Goal: Navigation & Orientation: Find specific page/section

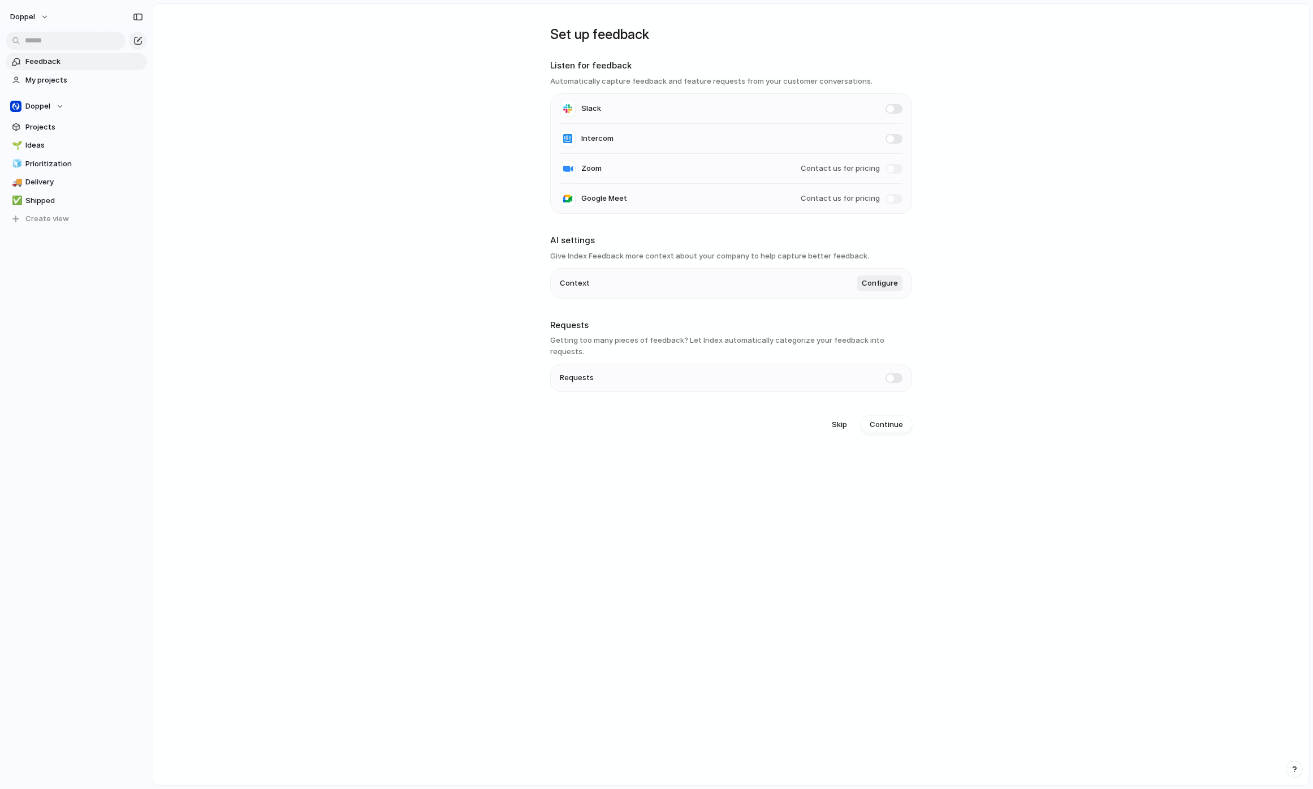
click at [391, 216] on main "Set up feedback Listen for feedback Automatically capture feedback and feature …" at bounding box center [731, 394] width 1157 height 782
click at [323, 298] on main "Set up feedback Listen for feedback Automatically capture feedback and feature …" at bounding box center [731, 394] width 1157 height 782
click at [727, 138] on li "Intercom" at bounding box center [731, 139] width 343 height 30
click at [55, 78] on span "My projects" at bounding box center [84, 80] width 118 height 11
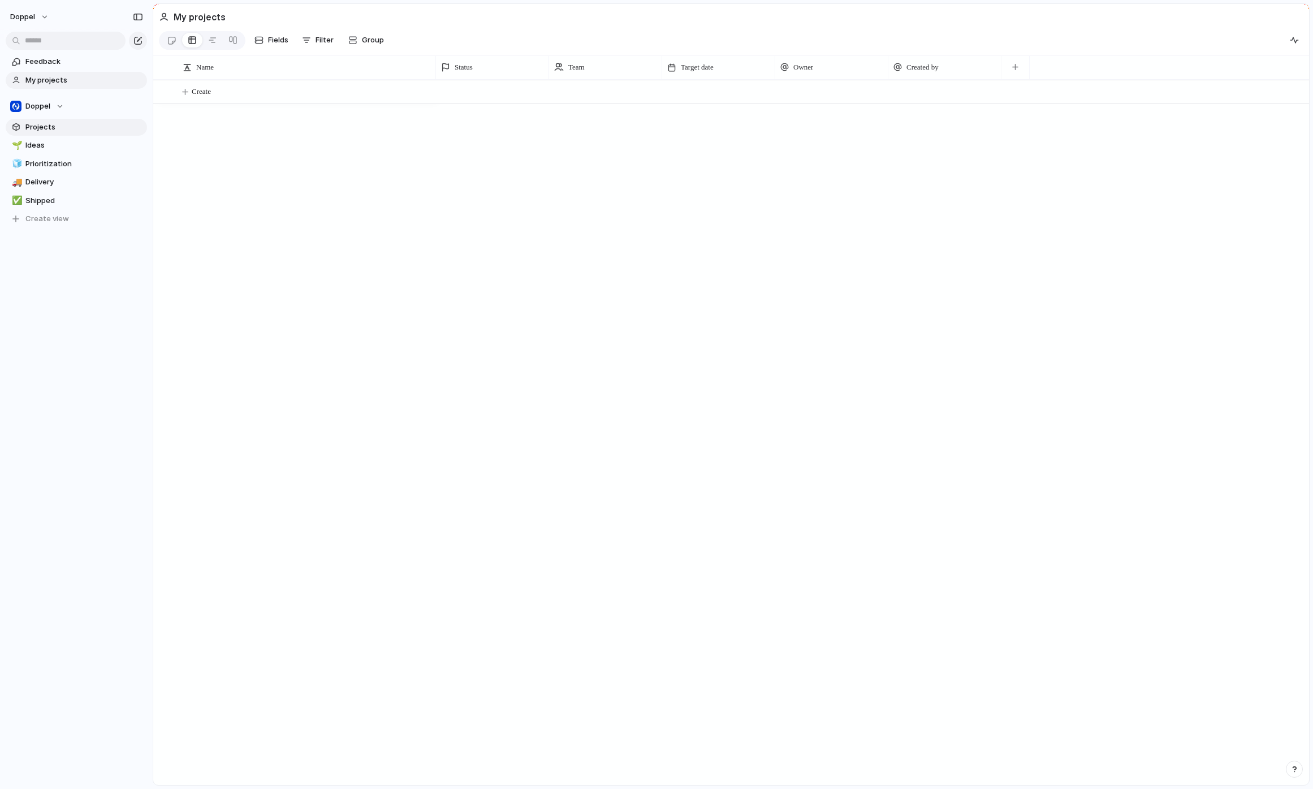
click at [40, 127] on span "Projects" at bounding box center [84, 127] width 118 height 11
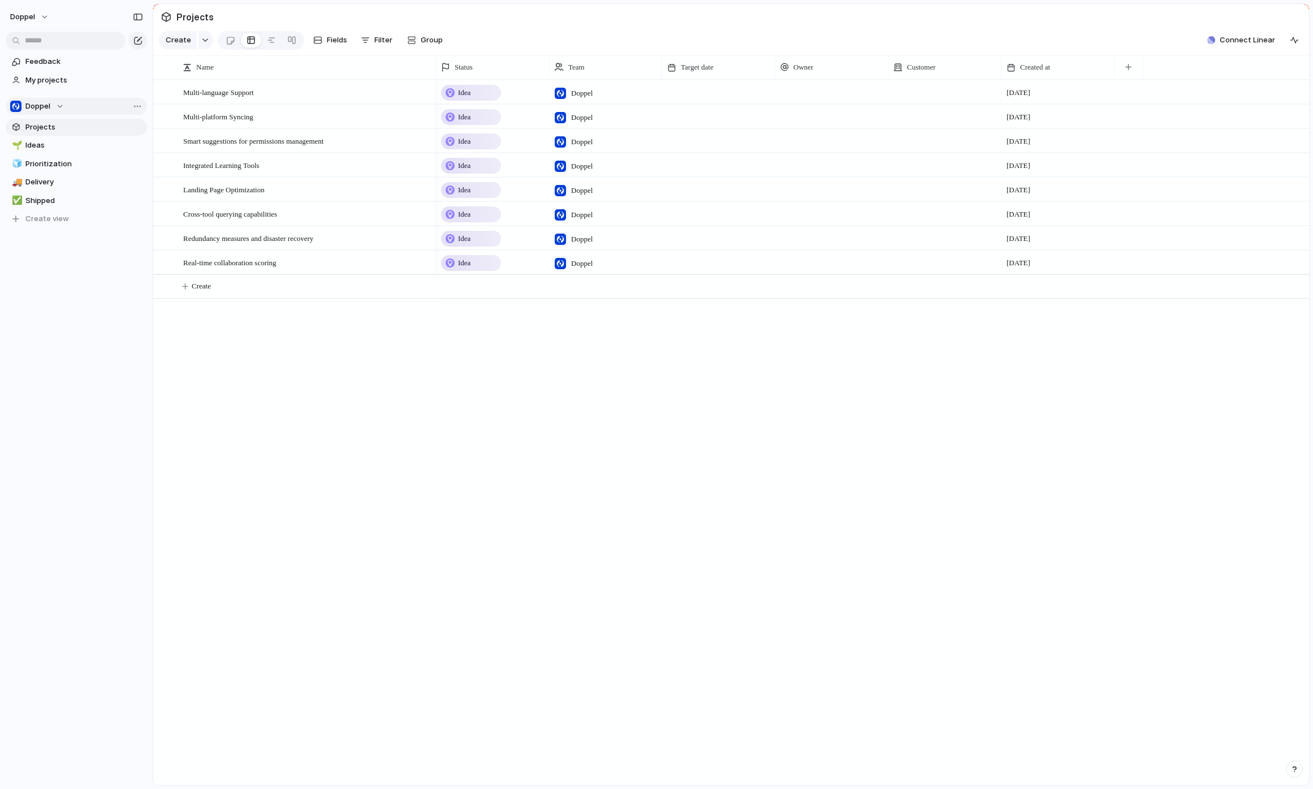
click at [53, 107] on div "Doppel" at bounding box center [37, 106] width 54 height 11
click at [56, 106] on div "Doppel Create new team" at bounding box center [656, 394] width 1313 height 789
click at [50, 149] on span "Ideas" at bounding box center [84, 145] width 118 height 11
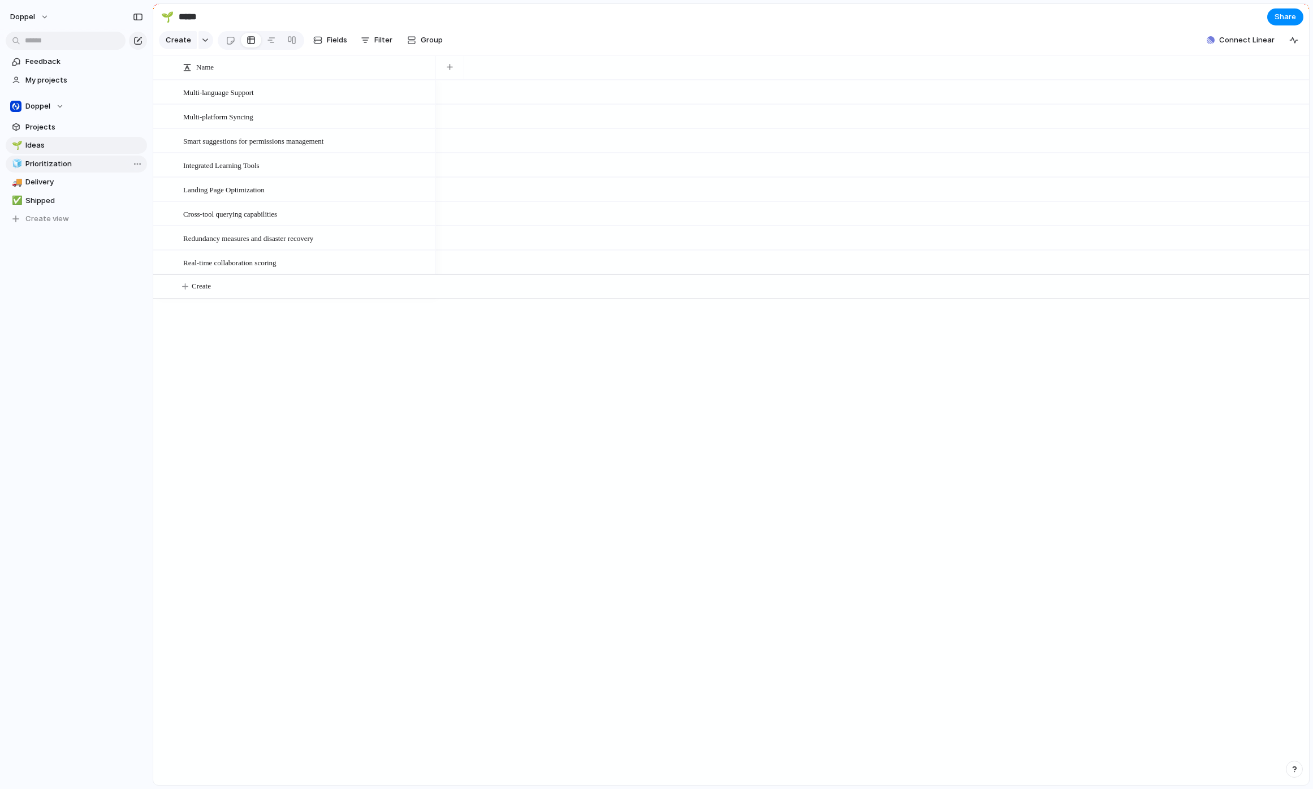
click at [49, 165] on span "Prioritization" at bounding box center [84, 163] width 118 height 11
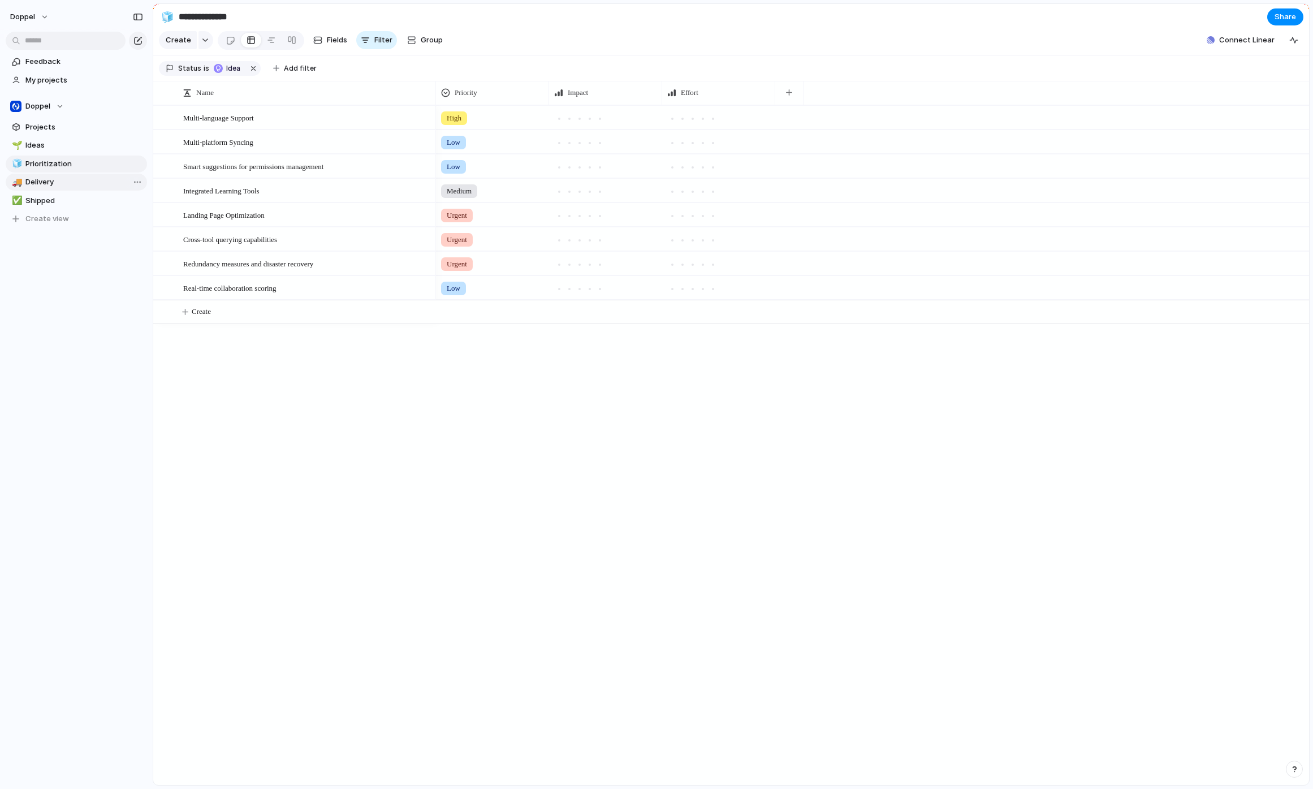
click at [44, 187] on span "Delivery" at bounding box center [84, 181] width 118 height 11
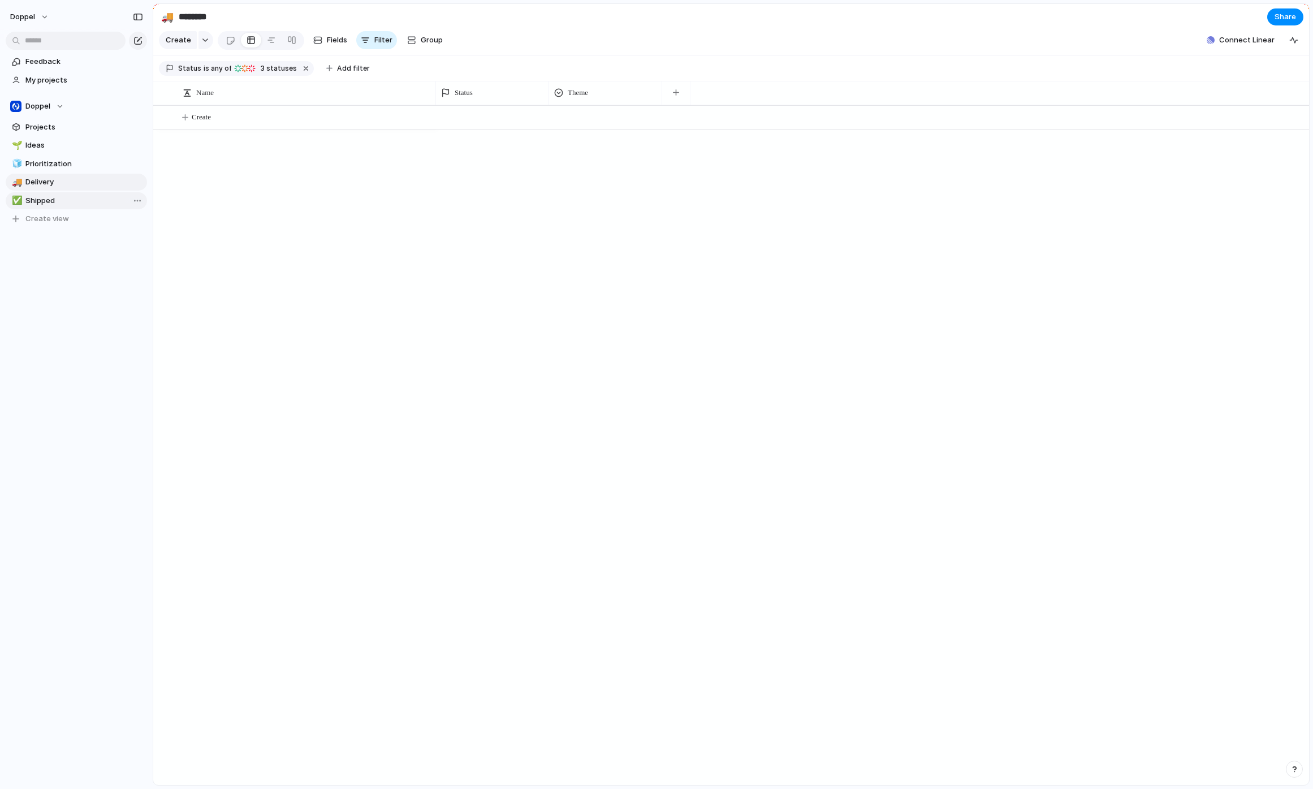
click at [45, 200] on span "Shipped" at bounding box center [84, 200] width 118 height 11
click at [44, 166] on span "Prioritization" at bounding box center [84, 163] width 118 height 11
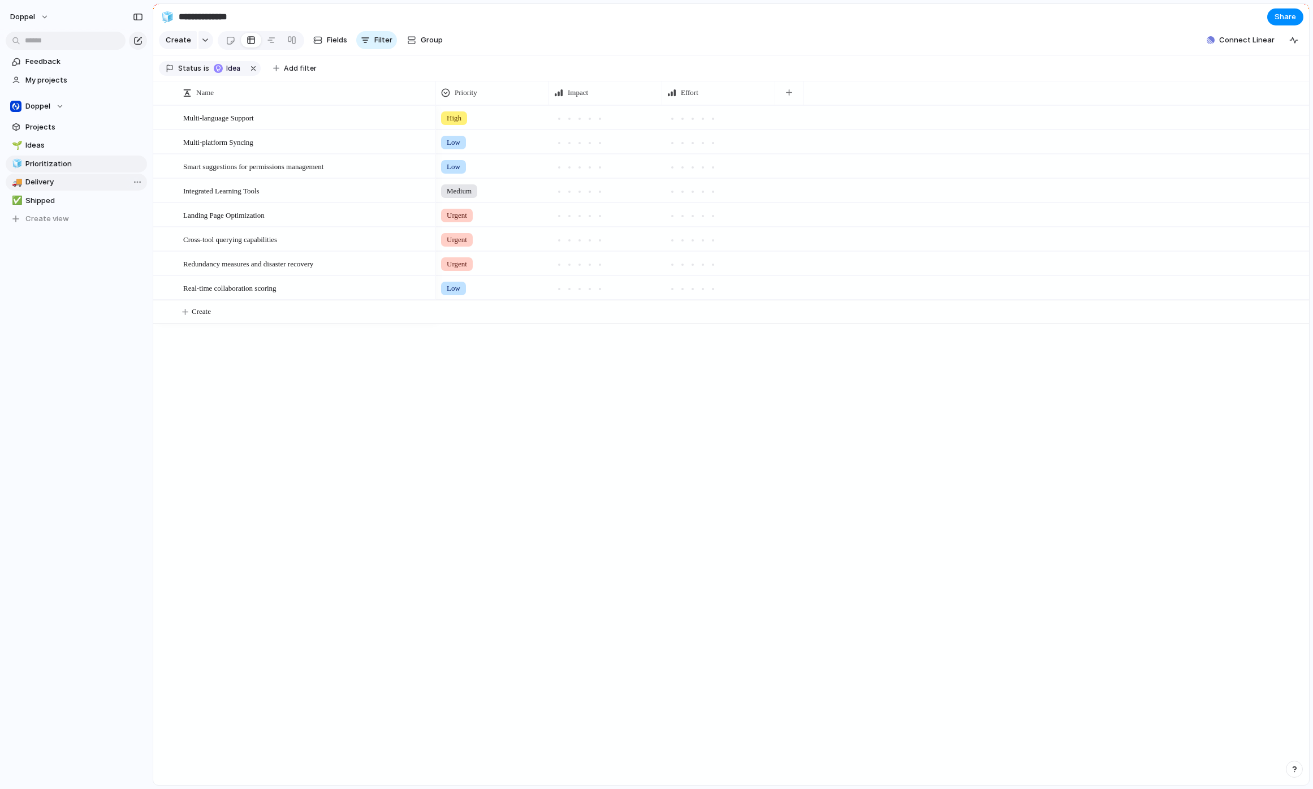
click at [45, 180] on span "Delivery" at bounding box center [84, 181] width 118 height 11
type input "********"
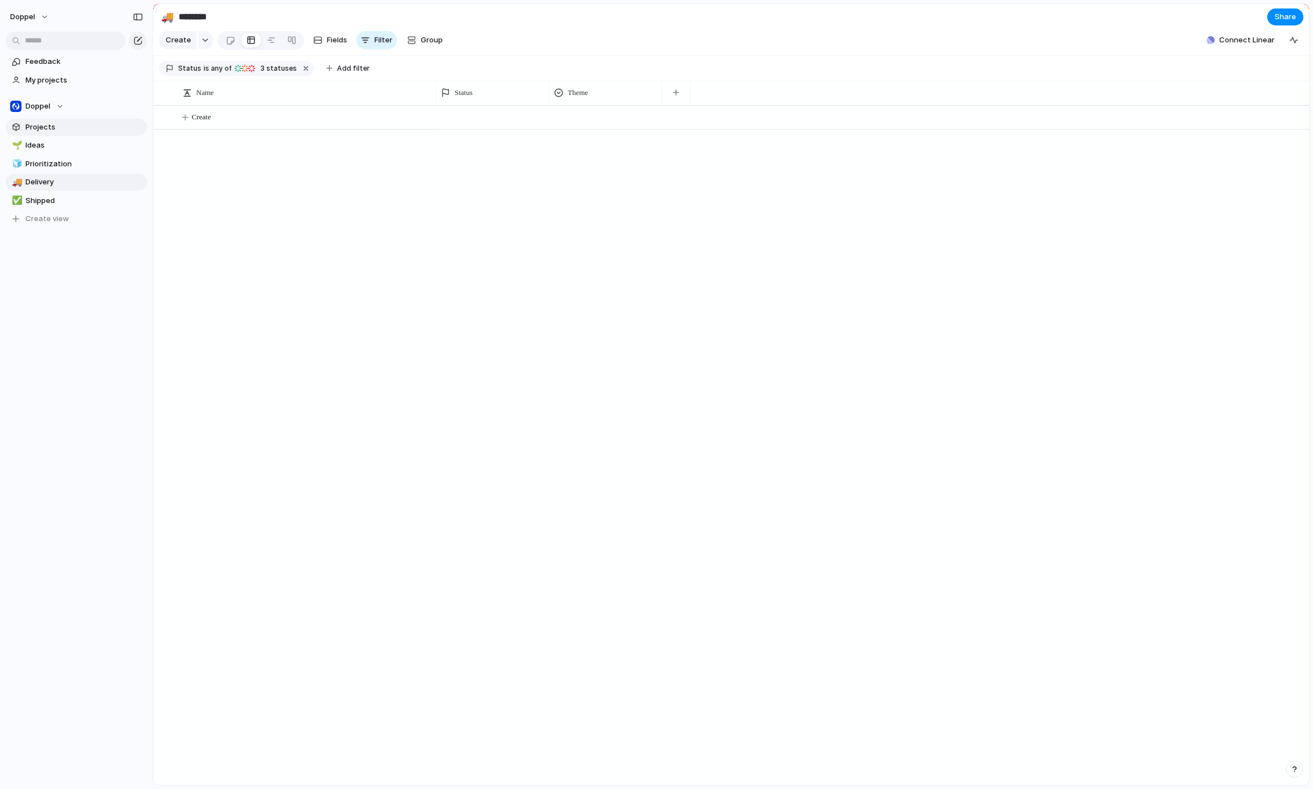
click at [39, 129] on span "Projects" at bounding box center [84, 127] width 118 height 11
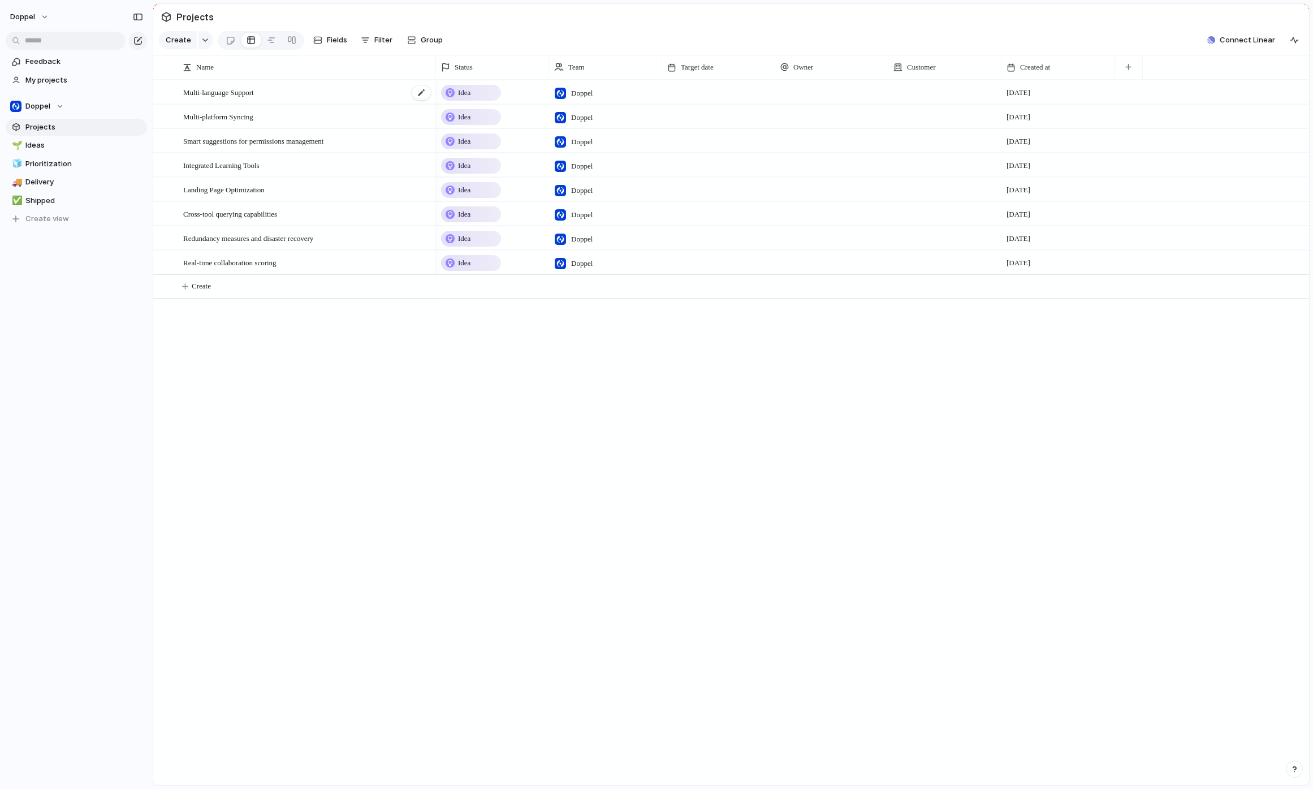
click at [291, 101] on div "Multi-language Support" at bounding box center [307, 92] width 249 height 23
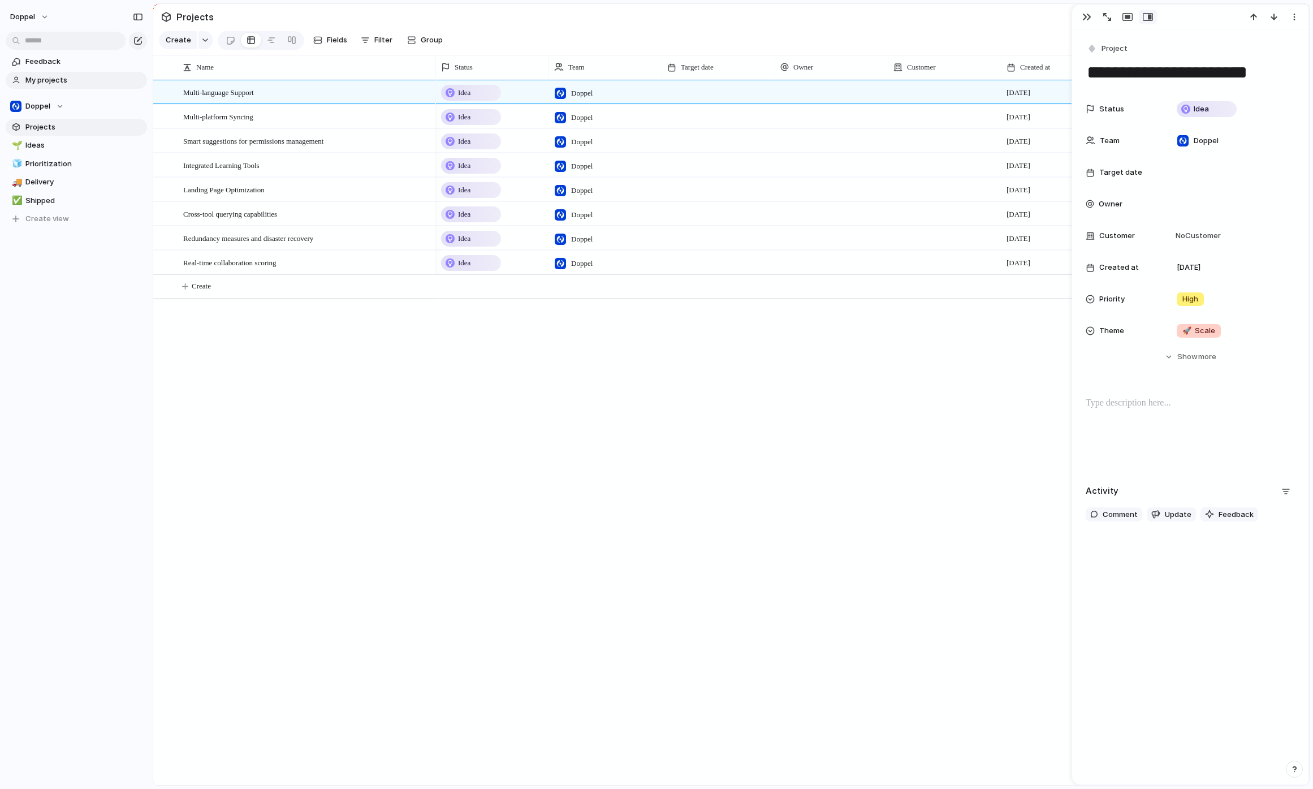
click at [63, 79] on span "My projects" at bounding box center [84, 80] width 118 height 11
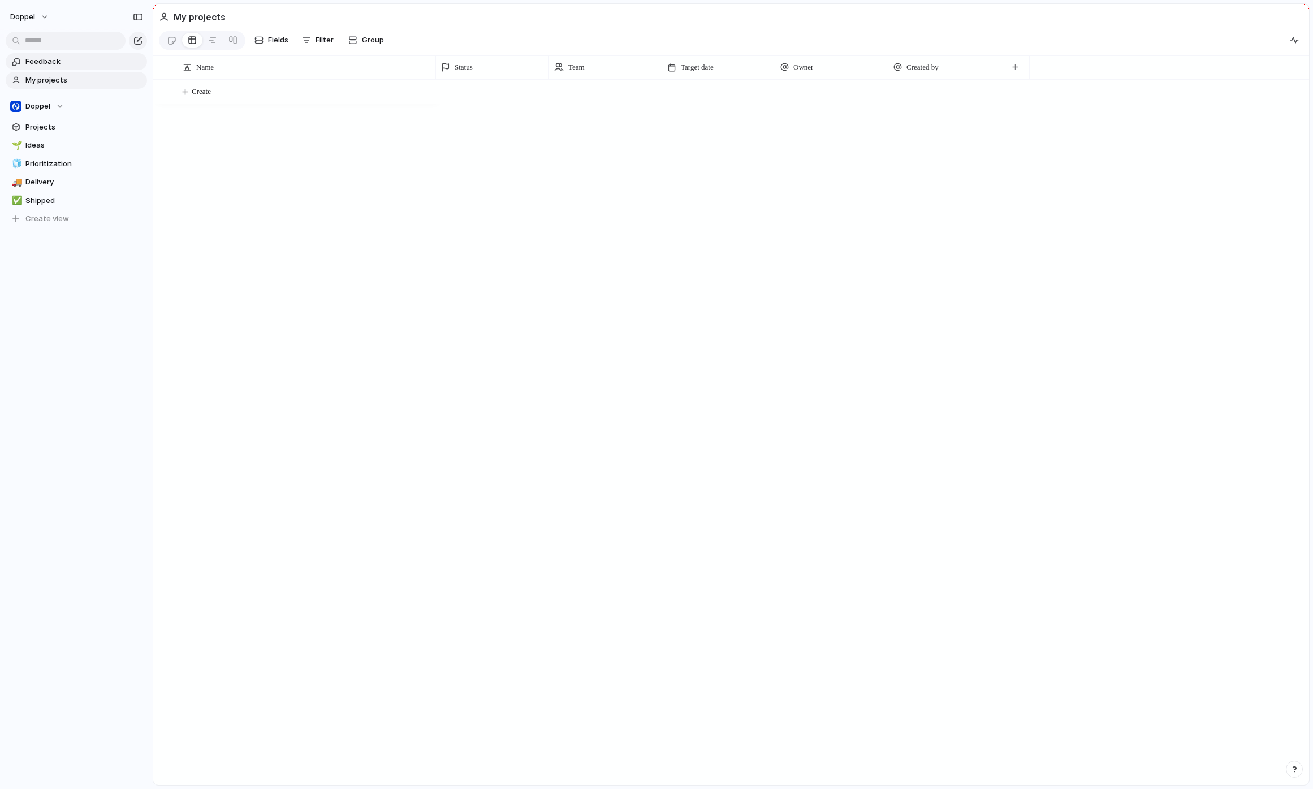
click at [60, 62] on span "Feedback" at bounding box center [84, 61] width 118 height 11
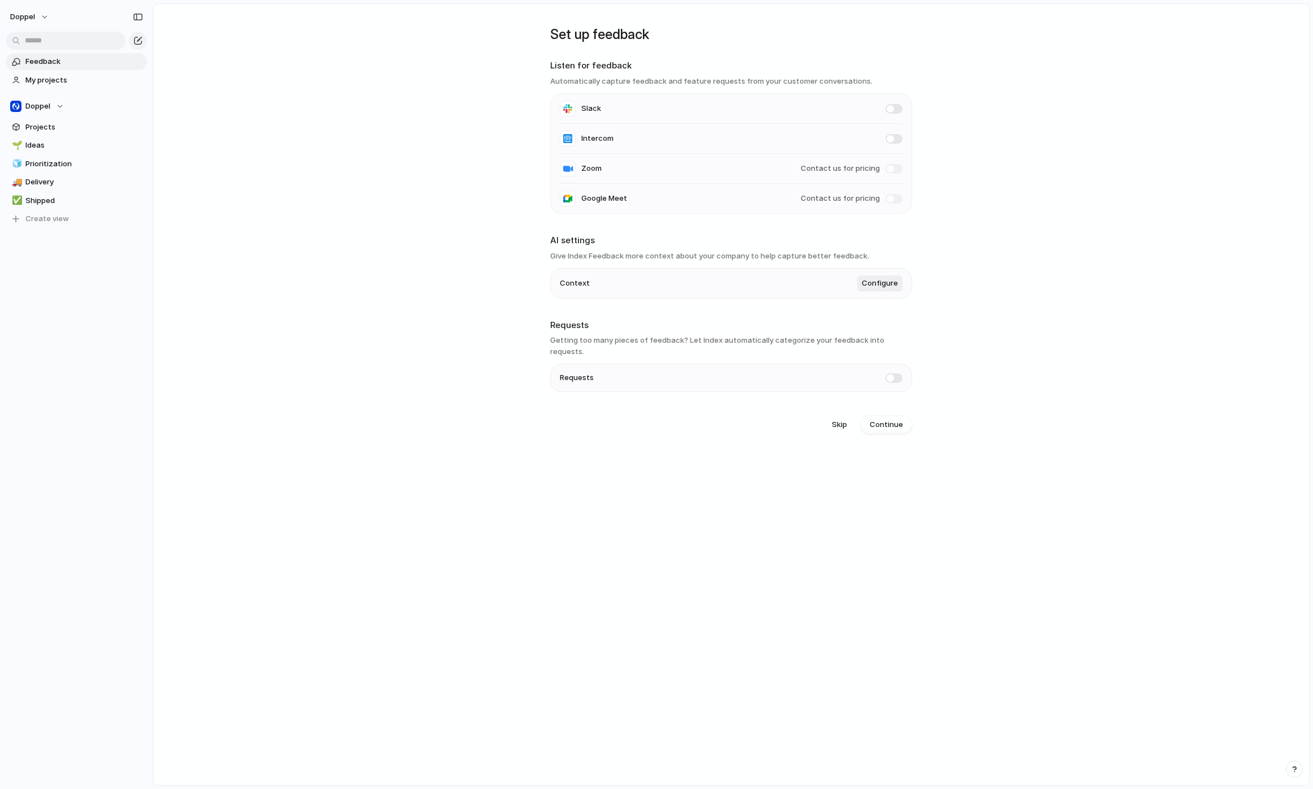
click at [480, 257] on main "Set up feedback Listen for feedback Automatically capture feedback and feature …" at bounding box center [731, 394] width 1157 height 782
